Goal: Task Accomplishment & Management: Use online tool/utility

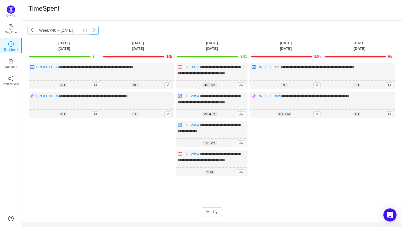
click at [90, 32] on button "button" at bounding box center [94, 30] width 9 height 9
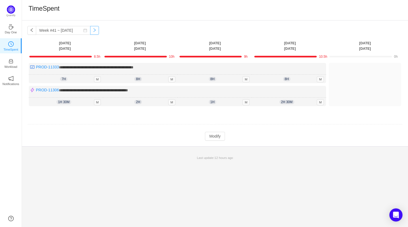
click at [91, 31] on button "button" at bounding box center [94, 30] width 9 height 9
type input "Week #41 ~ [DATE]"
click at [212, 137] on button "Modify" at bounding box center [215, 136] width 20 height 9
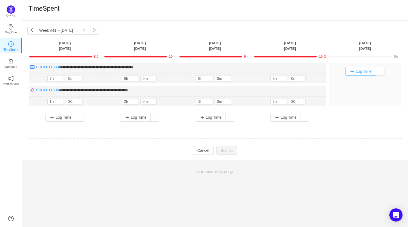
click at [359, 70] on button "Log Time" at bounding box center [360, 71] width 30 height 9
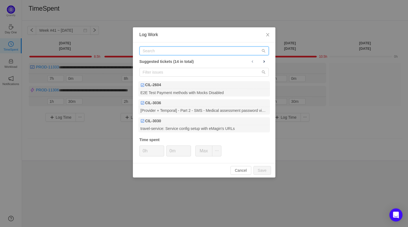
click at [207, 51] on input "text" at bounding box center [203, 51] width 129 height 9
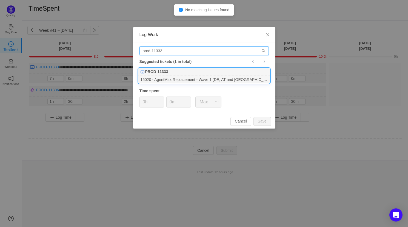
type input "prod-11333"
click at [183, 75] on div "PROD-11333" at bounding box center [203, 72] width 131 height 8
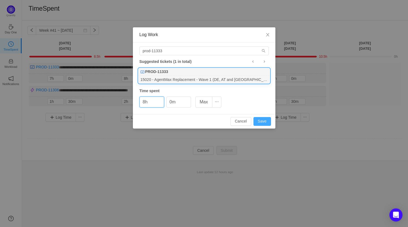
click at [262, 120] on button "Save" at bounding box center [262, 121] width 18 height 9
type input "0h"
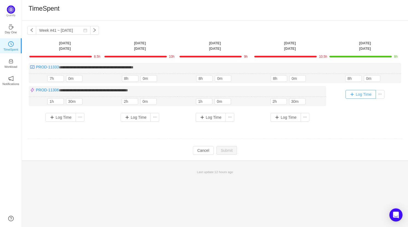
click at [364, 94] on button "Log Time" at bounding box center [360, 94] width 30 height 9
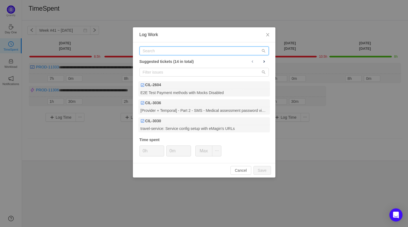
click at [172, 54] on input "text" at bounding box center [203, 51] width 129 height 9
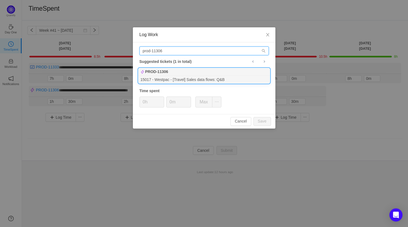
type input "prod-11306"
click at [203, 74] on div "PROD-11306" at bounding box center [203, 72] width 131 height 8
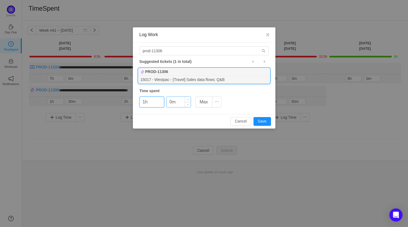
type input "1h"
click at [169, 100] on input "0m" at bounding box center [178, 102] width 24 height 10
type input "50m"
click at [265, 121] on button "Save" at bounding box center [262, 121] width 18 height 9
type input "0h"
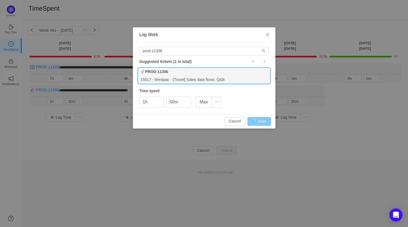
type input "0m"
